Goal: Task Accomplishment & Management: Complete application form

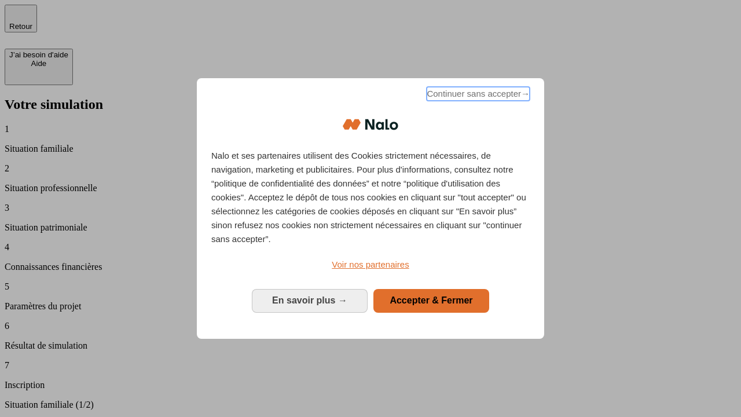
click at [477, 95] on span "Continuer sans accepter →" at bounding box center [478, 94] width 103 height 14
